Goal: Transaction & Acquisition: Purchase product/service

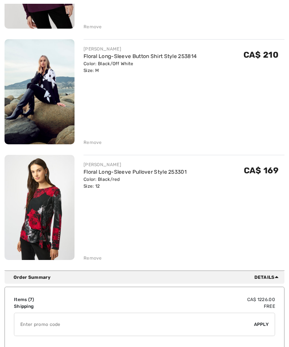
scroll to position [651, 0]
click at [95, 259] on div "Remove" at bounding box center [93, 258] width 18 height 7
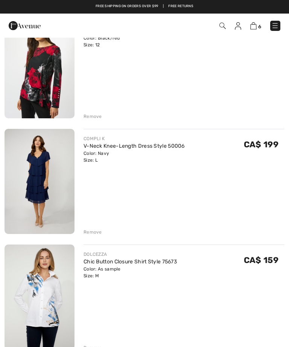
scroll to position [213, 0]
click at [98, 235] on div "Remove" at bounding box center [93, 232] width 18 height 7
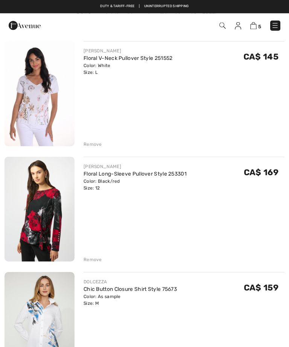
scroll to position [59, 0]
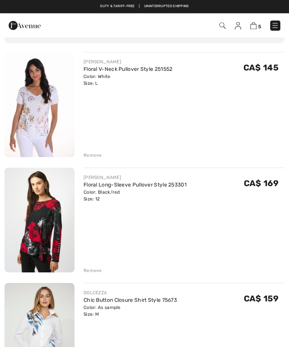
click at [96, 156] on div "Remove" at bounding box center [93, 155] width 18 height 7
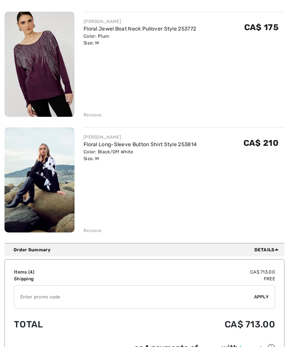
scroll to position [331, 0]
click at [66, 158] on img at bounding box center [40, 179] width 70 height 105
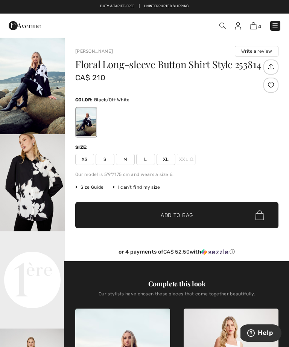
click at [44, 98] on img "1 / 5" at bounding box center [32, 85] width 65 height 97
